Goal: Find contact information: Obtain details needed to contact an individual or organization

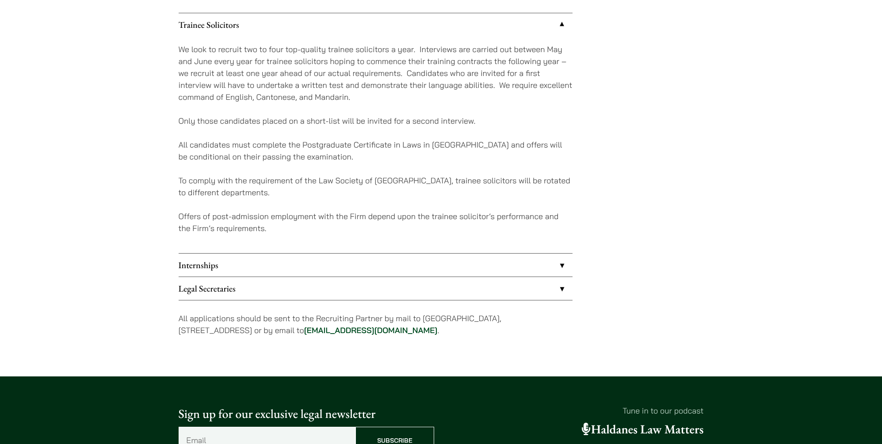
scroll to position [814, 0]
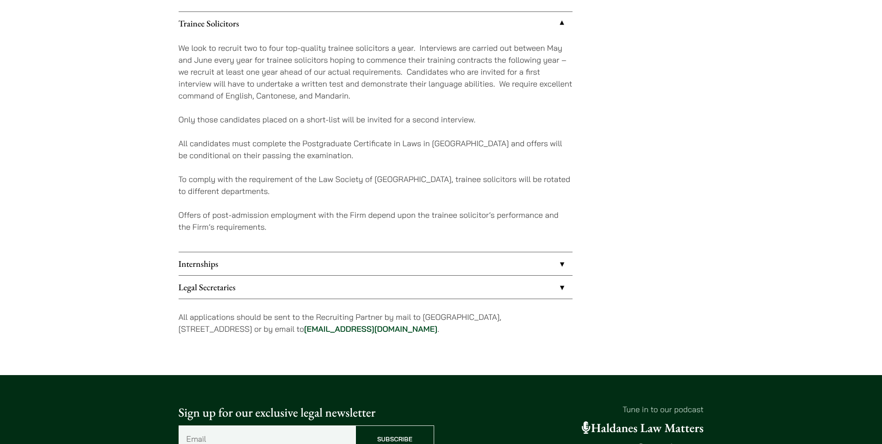
click at [331, 321] on p "All applications should be sent to the Recruiting Partner by mail to 7th Floor,…" at bounding box center [376, 323] width 394 height 24
click at [318, 317] on p "All applications should be sent to the Recruiting Partner by mail to 7th Floor,…" at bounding box center [376, 323] width 394 height 24
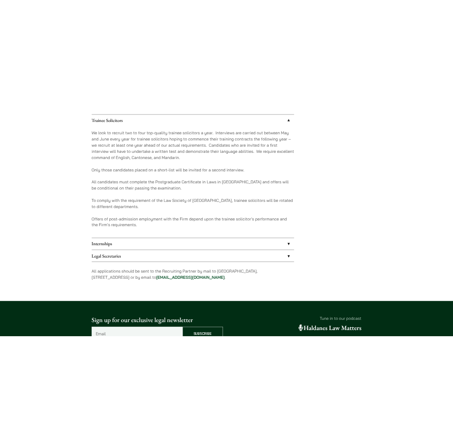
scroll to position [772, 0]
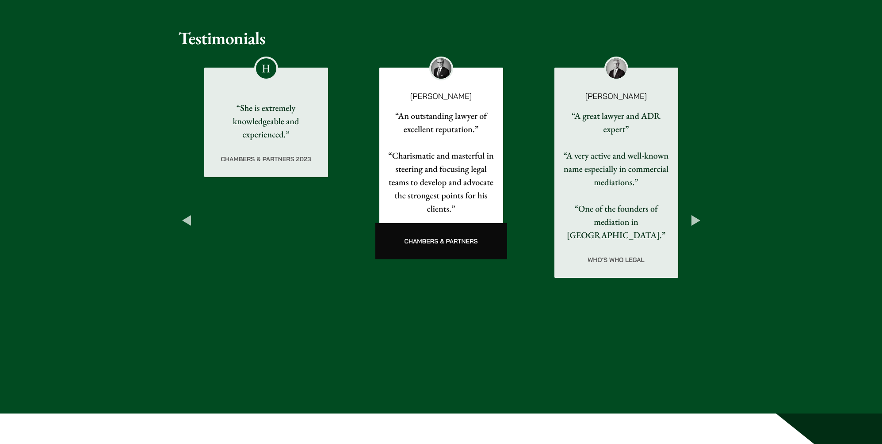
scroll to position [1437, 0]
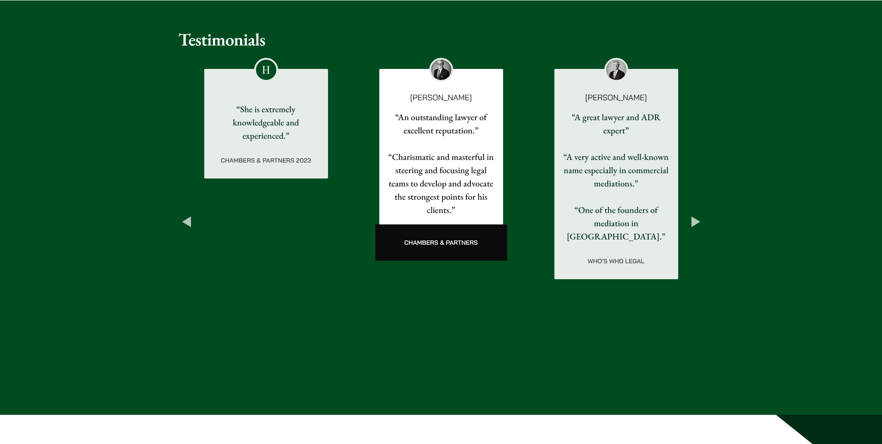
click at [698, 214] on button "Next" at bounding box center [696, 222] width 16 height 16
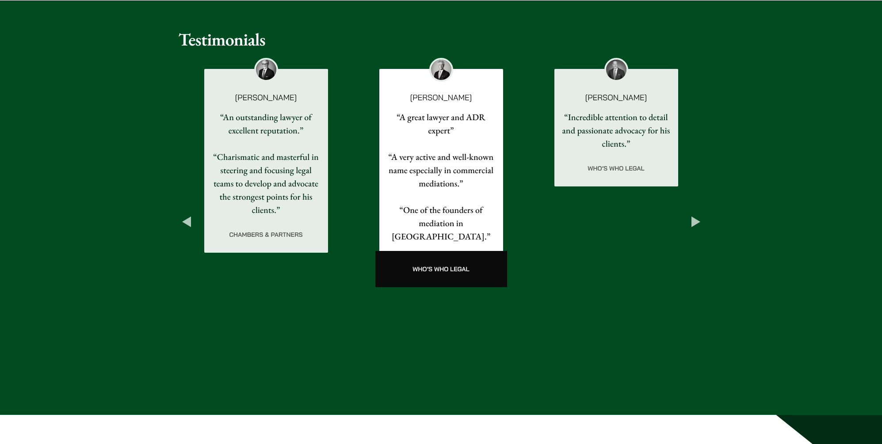
click at [698, 214] on button "Next" at bounding box center [696, 222] width 16 height 16
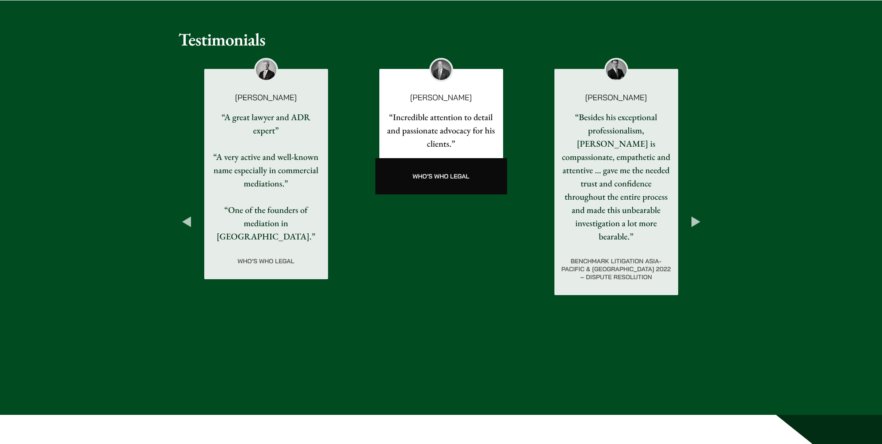
click at [698, 214] on button "Next" at bounding box center [696, 222] width 16 height 16
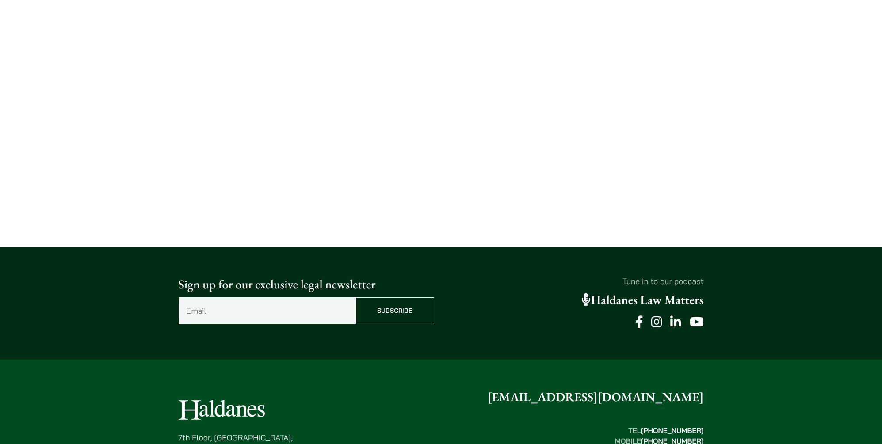
scroll to position [2079, 0]
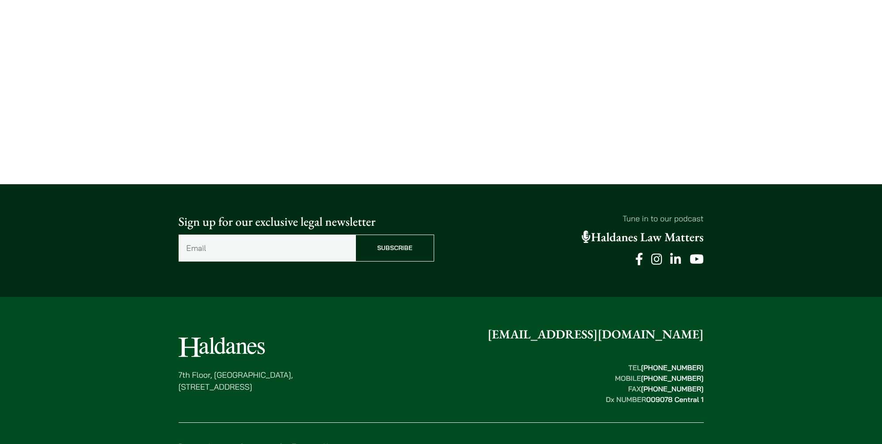
click at [253, 442] on link "Sectors" at bounding box center [252, 446] width 25 height 9
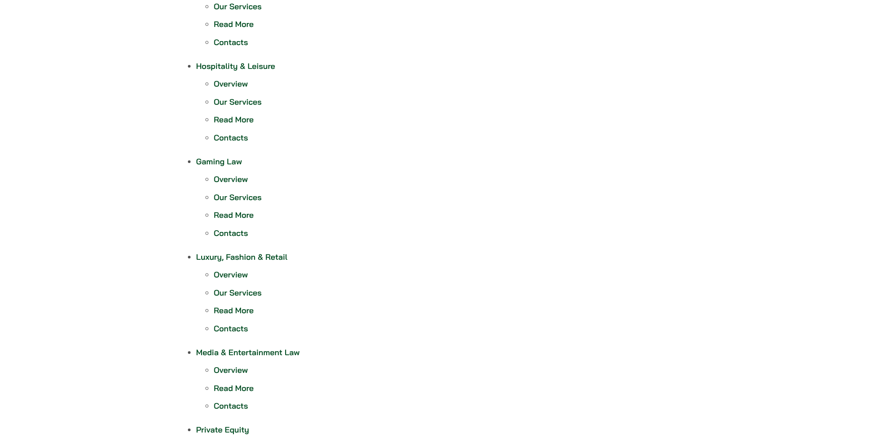
scroll to position [992, 0]
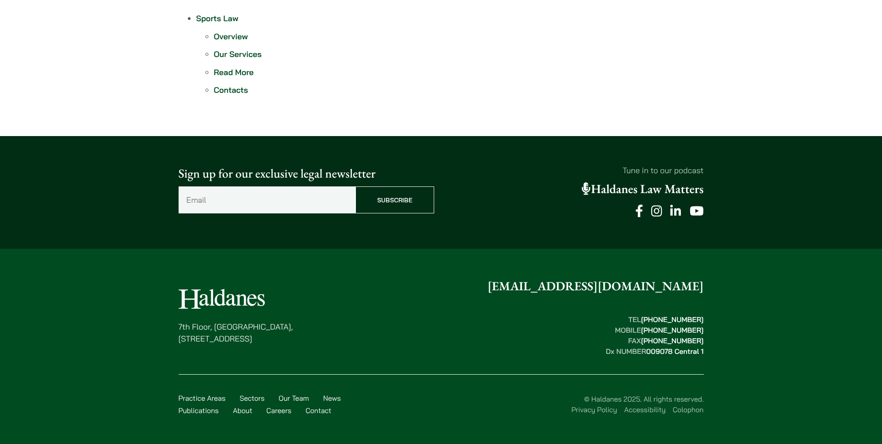
click at [248, 412] on link "About" at bounding box center [242, 410] width 19 height 9
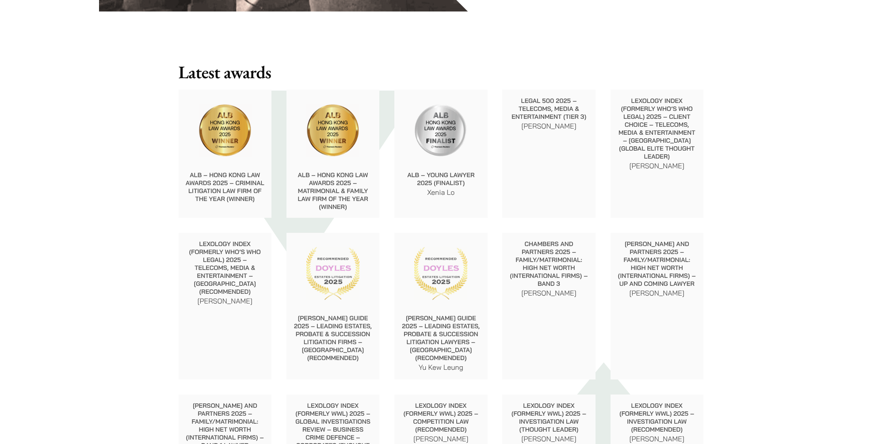
scroll to position [898, 0]
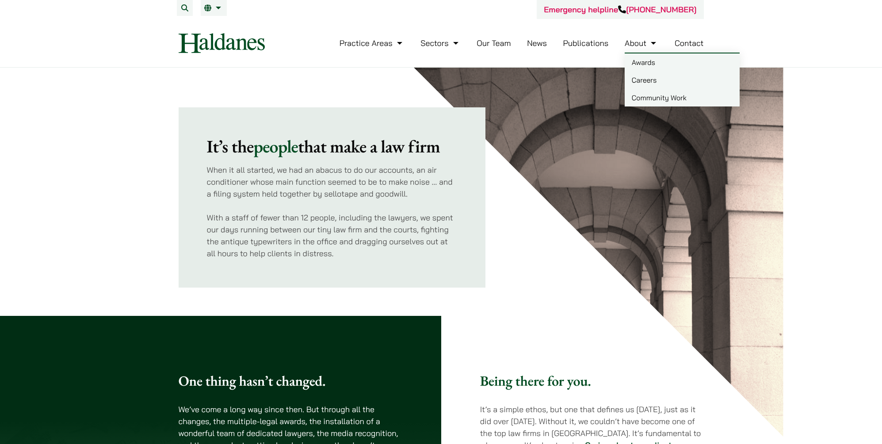
click at [411, 190] on p "When it all started, we had an abacus to do our accounts, an air conditioner wh…" at bounding box center [332, 182] width 251 height 36
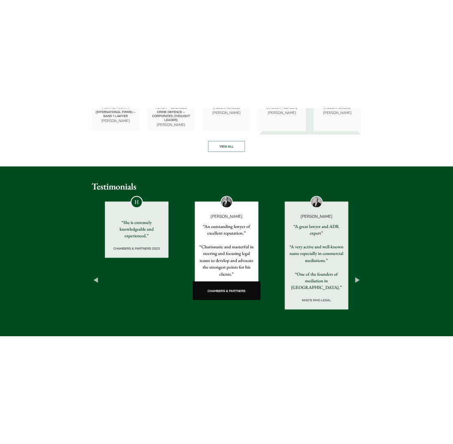
scroll to position [1649, 0]
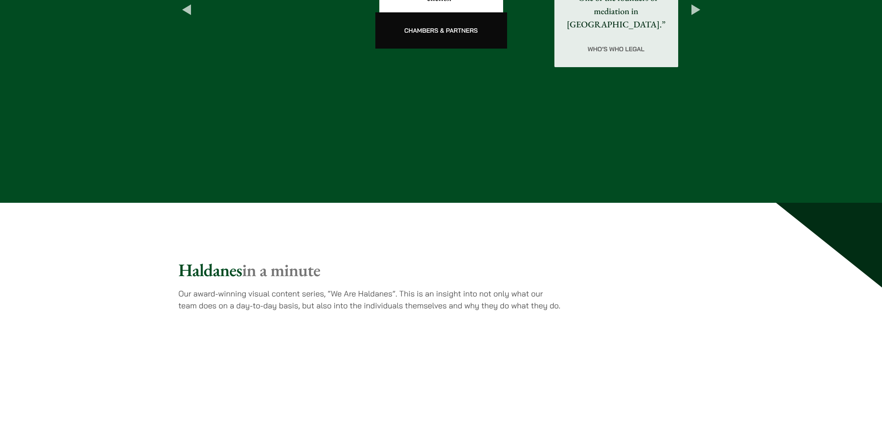
click at [374, 288] on p "Our award-winning visual content series, “We Are Haldanes”. This is an insight …" at bounding box center [370, 300] width 383 height 24
click at [221, 259] on h2 "Haldanes in a minute" at bounding box center [441, 269] width 525 height 21
drag, startPoint x: 247, startPoint y: 225, endPoint x: 186, endPoint y: 225, distance: 61.0
click at [186, 259] on h2 "Haldanes in a minute" at bounding box center [441, 269] width 525 height 21
click at [192, 259] on h2 "Haldanes in a minute" at bounding box center [441, 269] width 525 height 21
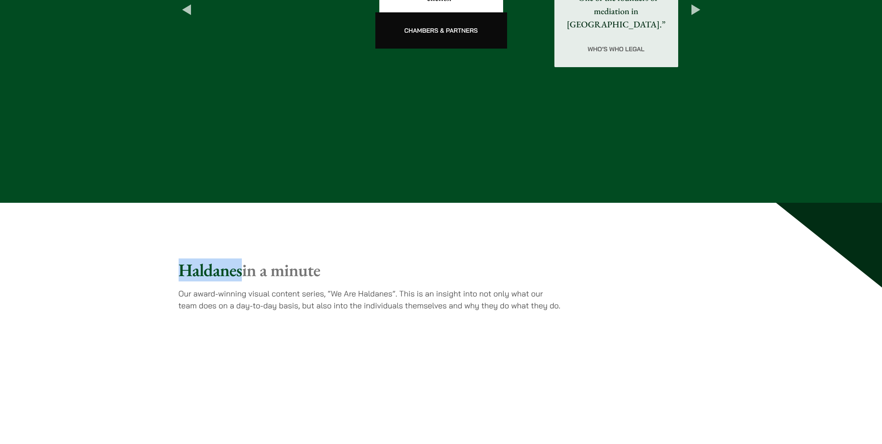
drag, startPoint x: 183, startPoint y: 223, endPoint x: 242, endPoint y: 223, distance: 59.7
click at [242, 259] on h2 "Haldanes in a minute" at bounding box center [441, 269] width 525 height 21
copy h2 "Haldanes"
